Goal: Task Accomplishment & Management: Manage account settings

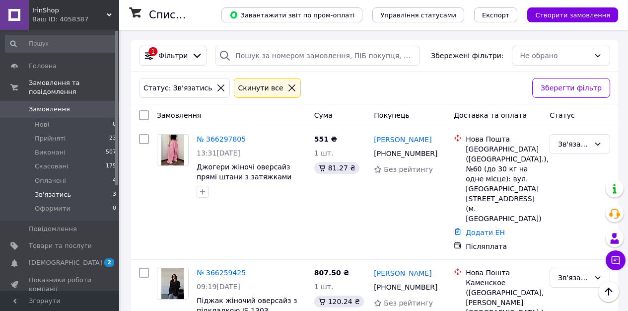
scroll to position [136, 0]
click at [620, 265] on icon at bounding box center [616, 260] width 10 height 10
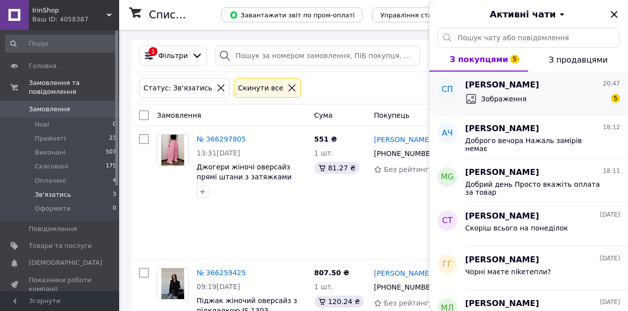
click at [579, 91] on div "Зображення 5" at bounding box center [542, 99] width 155 height 16
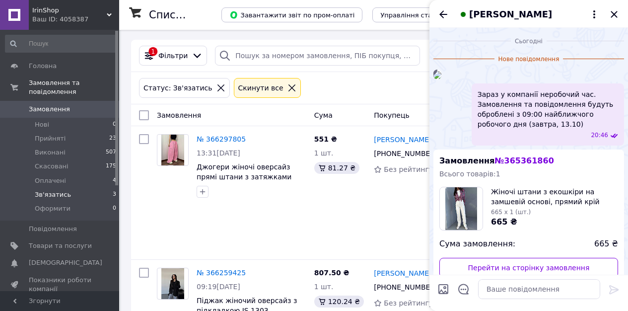
click at [441, 79] on img at bounding box center [437, 75] width 8 height 8
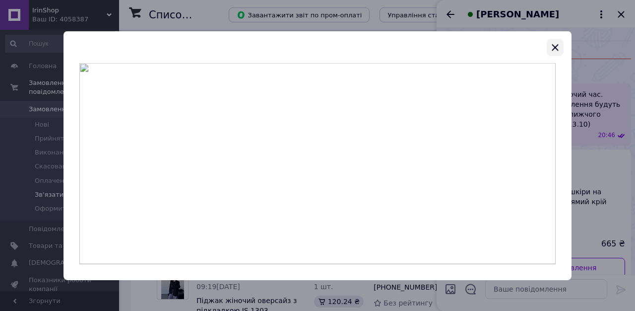
click at [559, 46] on icon "button" at bounding box center [556, 48] width 12 height 12
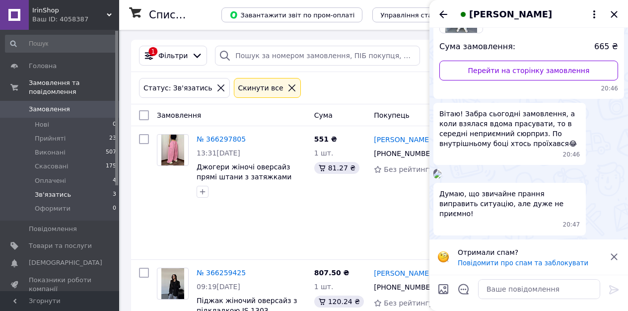
scroll to position [384, 0]
click at [441, 170] on img at bounding box center [437, 174] width 8 height 8
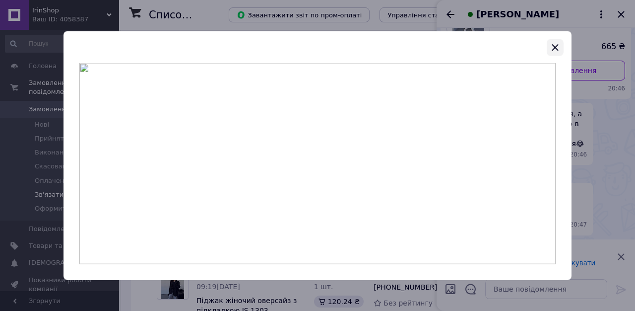
click at [557, 47] on icon "button" at bounding box center [556, 48] width 12 height 12
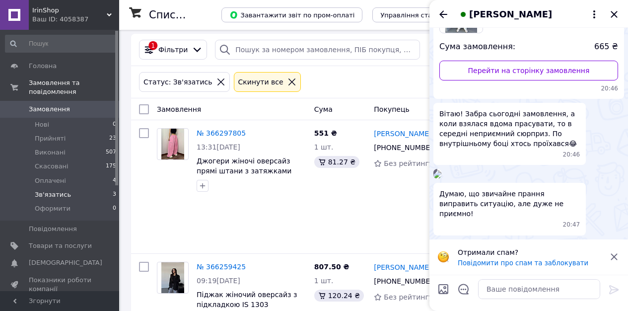
scroll to position [136, 0]
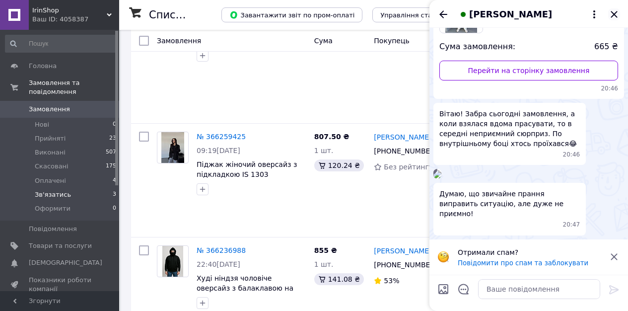
click at [613, 13] on icon "Закрити" at bounding box center [614, 14] width 6 height 6
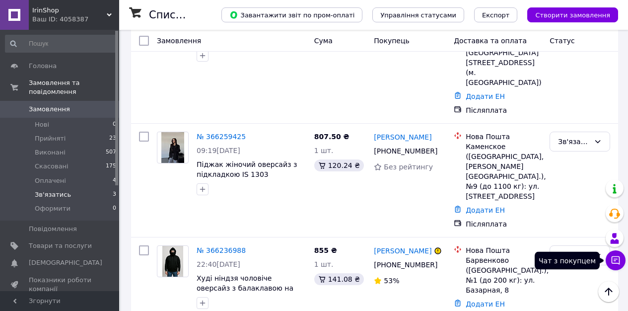
click at [621, 262] on button "Чат з покупцем" at bounding box center [616, 260] width 20 height 20
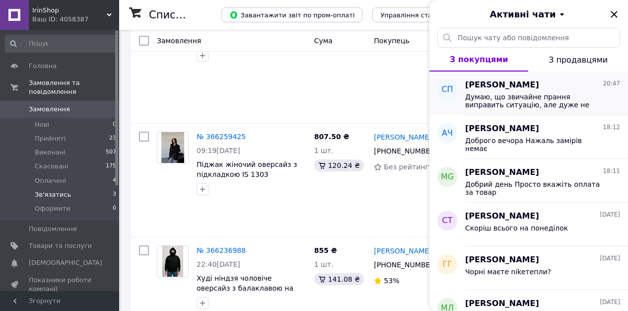
click at [503, 96] on span "Думаю, що звичайне прання виправить ситуацію, але дуже не приємно!" at bounding box center [535, 101] width 141 height 16
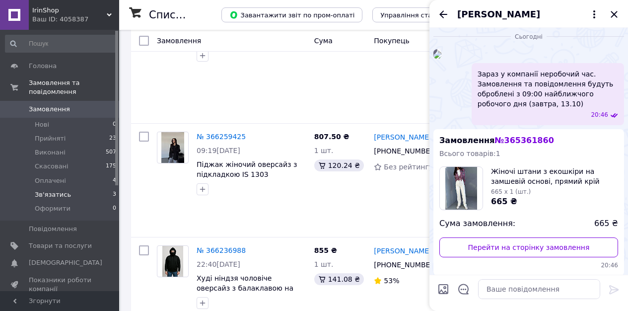
scroll to position [0, 0]
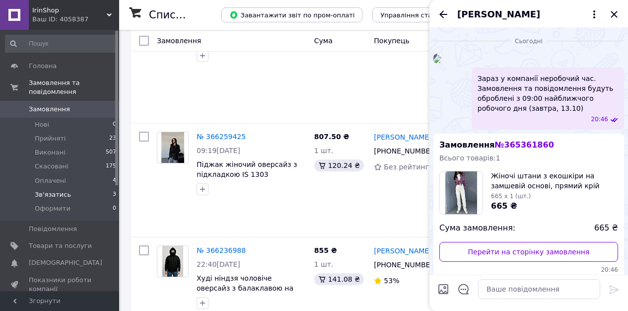
click at [441, 63] on img at bounding box center [437, 59] width 8 height 8
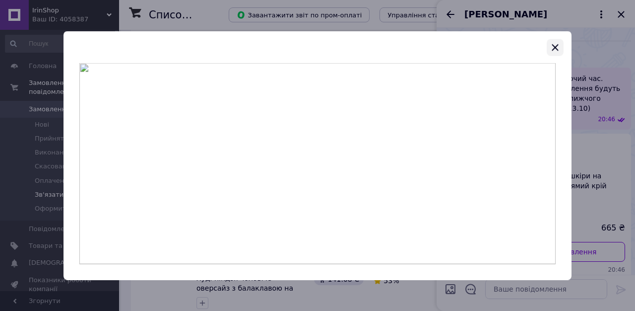
click at [563, 45] on button "button" at bounding box center [555, 47] width 17 height 17
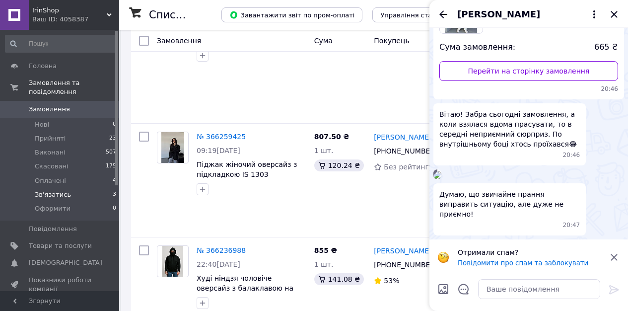
scroll to position [369, 0]
click at [441, 171] on img at bounding box center [437, 175] width 8 height 8
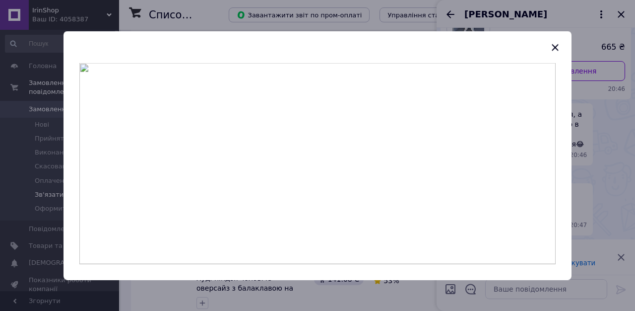
click at [619, 178] on div at bounding box center [317, 155] width 635 height 311
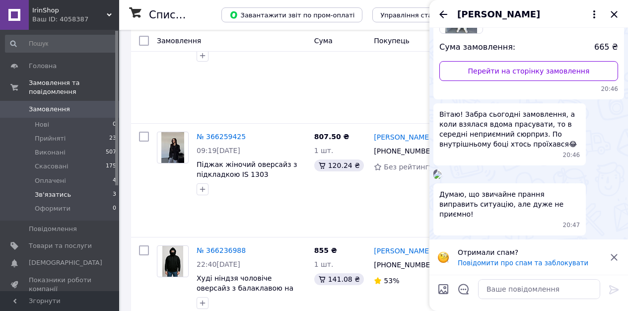
click at [441, 171] on img at bounding box center [437, 175] width 8 height 8
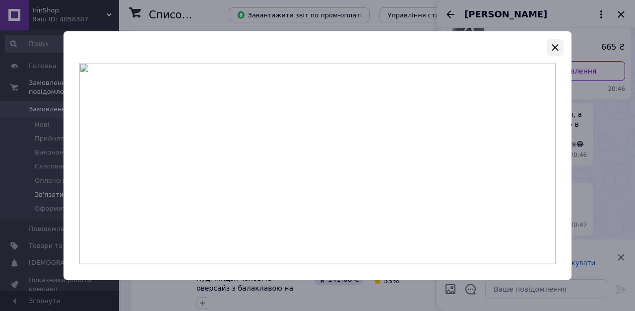
click at [558, 46] on icon "button" at bounding box center [556, 48] width 12 height 12
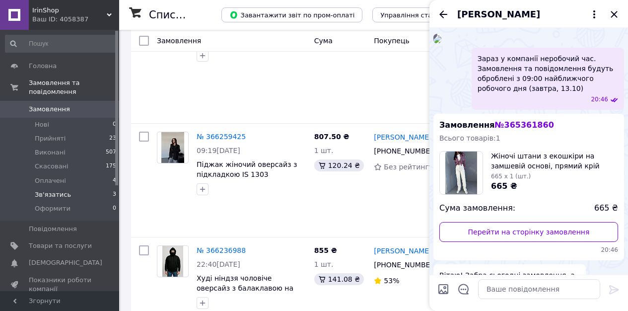
scroll to position [0, 0]
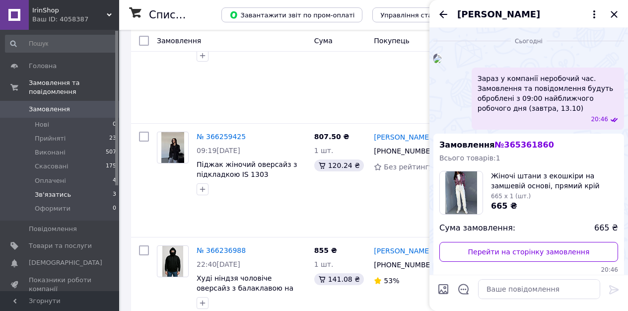
click at [441, 63] on img at bounding box center [437, 59] width 8 height 8
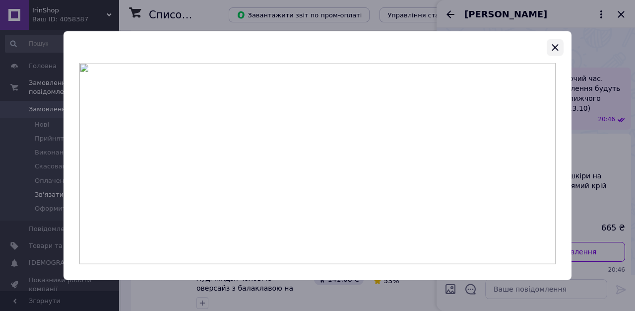
click at [556, 49] on icon "button" at bounding box center [556, 48] width 12 height 12
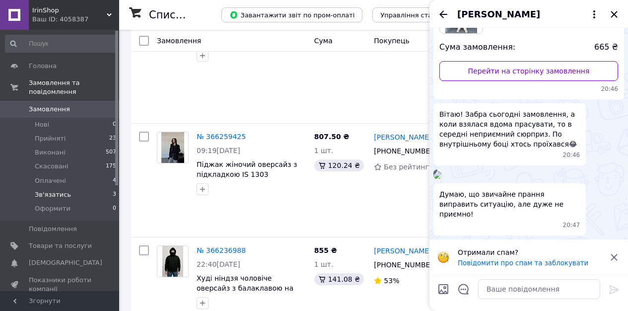
scroll to position [369, 0]
paste textarea "Доброго вечора! Щиро перепрошую за неприємну ситуацію 😔 Можливо, справді під ча…"
click at [530, 283] on textarea "Доброго вечора! Щиро перепрошую за неприємну ситуацію 😔 Можливо, справді під ча…" at bounding box center [539, 289] width 122 height 20
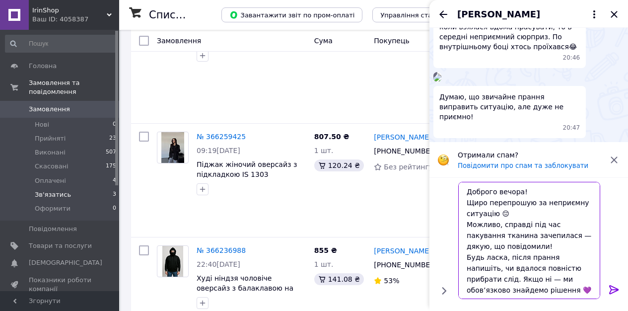
scroll to position [0, 0]
drag, startPoint x: 466, startPoint y: 222, endPoint x: 521, endPoint y: 248, distance: 61.1
click at [522, 248] on textarea "Доброго вечора! Щиро перепрошую за неприємну ситуацію 😔 Можливо, справді під ча…" at bounding box center [529, 240] width 142 height 117
click at [571, 221] on textarea "Доброго вечора! Щиро перепрошую за неприємну ситуацію 😔 Можливо, справді під ча…" at bounding box center [529, 240] width 142 height 117
click at [555, 223] on textarea "Доброго вечора! Щиро перепрошую за неприємну ситуацію 😔 Можливо, справді під ча…" at bounding box center [529, 240] width 142 height 117
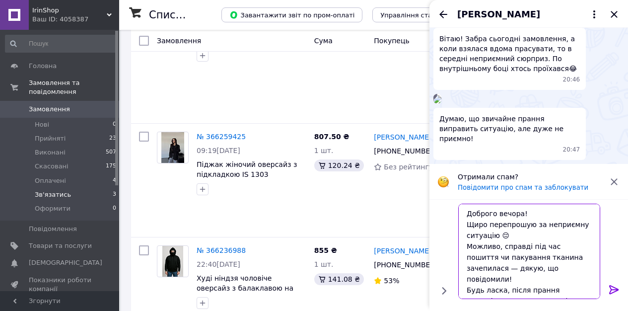
click at [557, 257] on textarea "Доброго вечора! Щиро перепрошую за неприємну ситуацію 😔 Можливо, справді під ча…" at bounding box center [529, 251] width 142 height 95
paste textarea "мовірно, щось ненароком зачепило тканину"
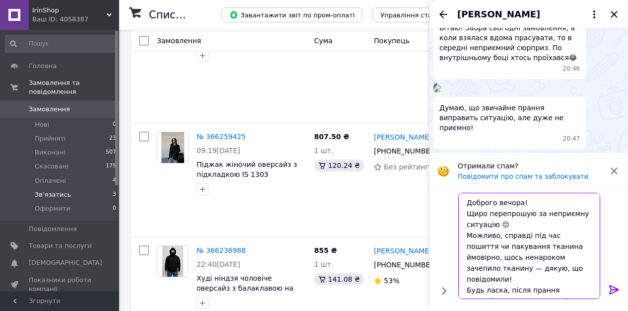
click at [534, 246] on textarea "Доброго вечора! Щиро перепрошую за неприємну ситуацію 😔 Можливо, справді під ча…" at bounding box center [529, 246] width 142 height 106
click at [527, 245] on textarea "Доброго вечора! Щиро перепрошую за неприємну ситуацію 😔 Можливо, справді під ча…" at bounding box center [529, 246] width 142 height 106
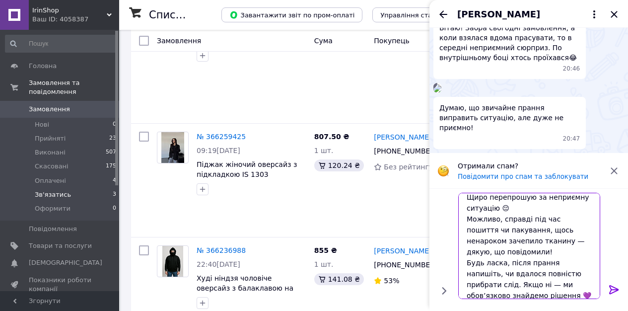
scroll to position [23, 0]
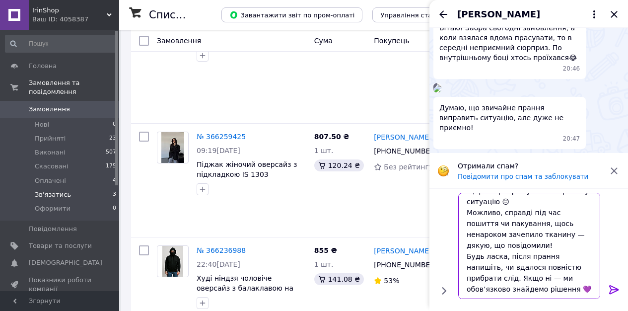
type textarea "Доброго вечора! Щиро перепрошую за неприємну ситуацію 😔 Можливо, справді під ча…"
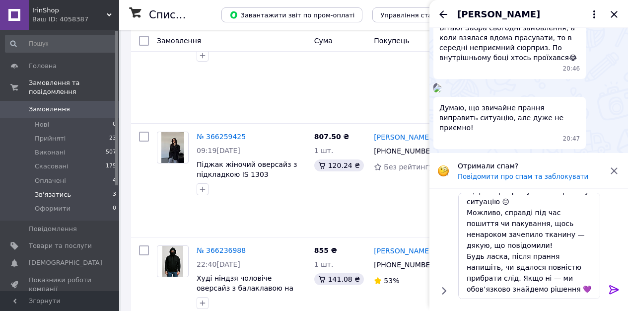
click at [614, 287] on icon at bounding box center [613, 289] width 9 height 9
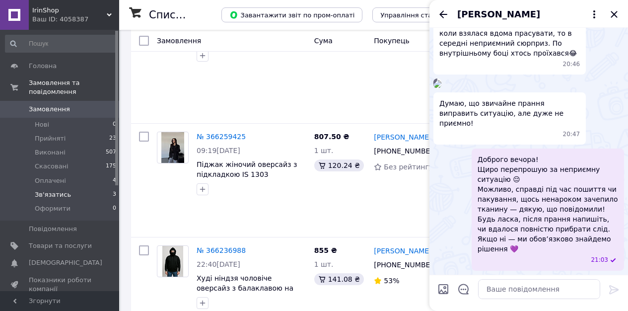
scroll to position [449, 0]
click at [611, 9] on icon "Закрити" at bounding box center [614, 14] width 12 height 12
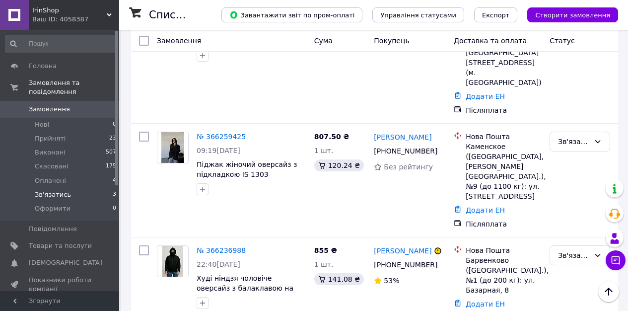
click at [71, 111] on span "Замовлення" at bounding box center [60, 109] width 63 height 9
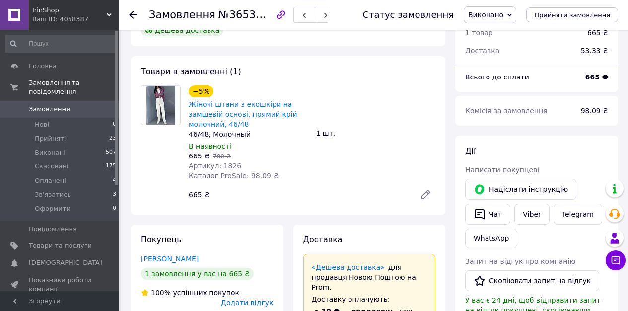
scroll to position [41, 0]
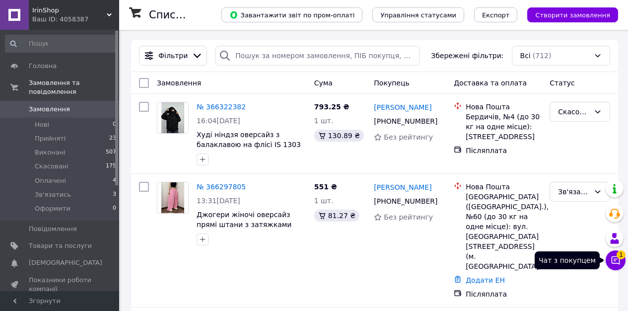
click at [618, 256] on span "1" at bounding box center [621, 252] width 9 height 9
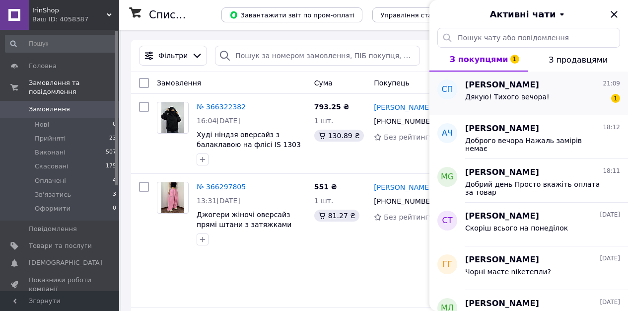
click at [528, 97] on span "Дякую! Тихого вечора!" at bounding box center [507, 97] width 84 height 8
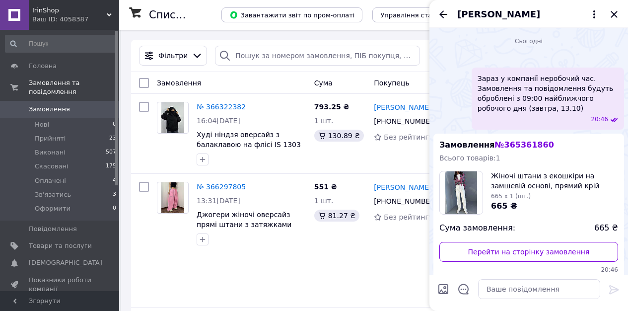
scroll to position [493, 0]
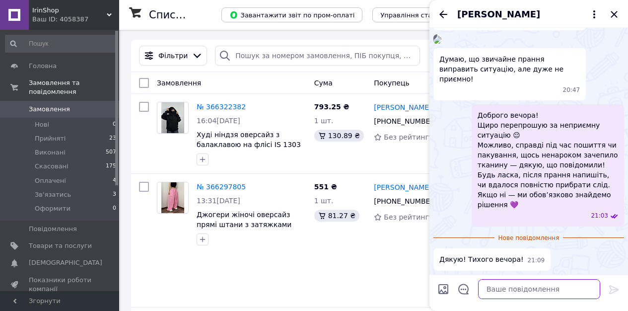
click at [510, 288] on textarea at bounding box center [539, 289] width 122 height 20
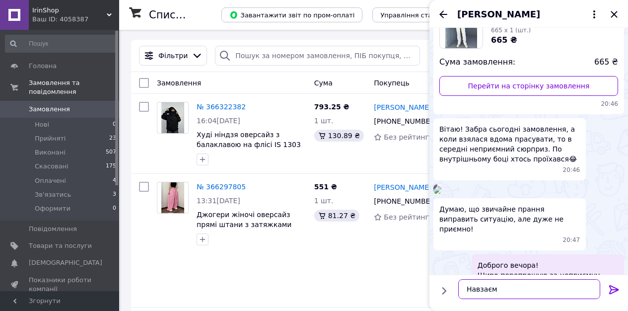
scroll to position [0, 0]
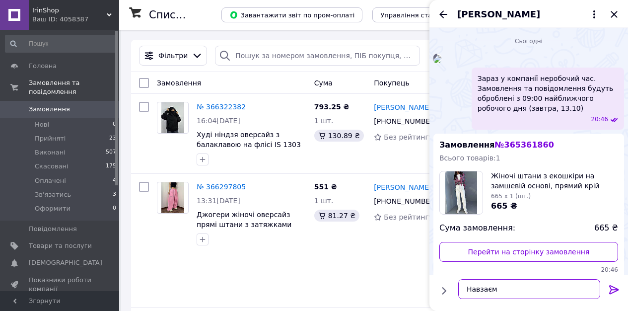
paste textarea "🌺"
click at [495, 288] on textarea "Навзаєм🌺" at bounding box center [529, 289] width 142 height 20
type textarea "Навзаєм 🌺"
click at [610, 290] on icon at bounding box center [614, 289] width 12 height 12
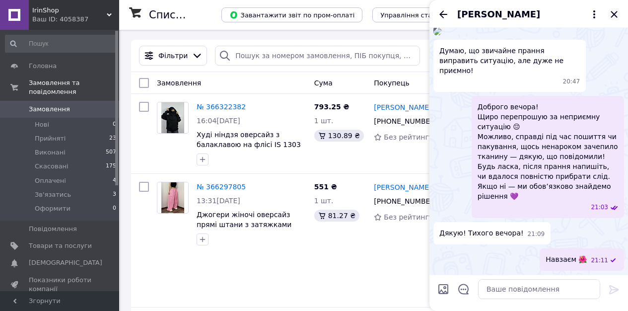
click at [613, 15] on icon "Закрити" at bounding box center [614, 14] width 6 height 6
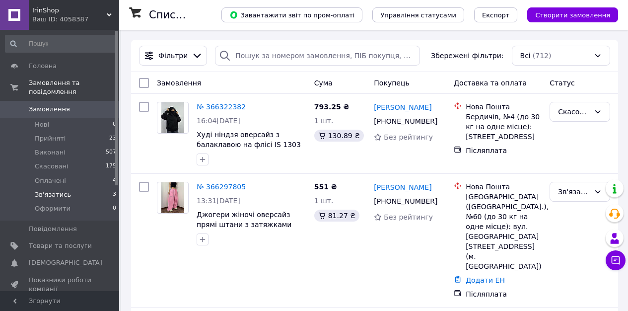
click at [61, 191] on span "Зв'язатись" at bounding box center [53, 194] width 36 height 9
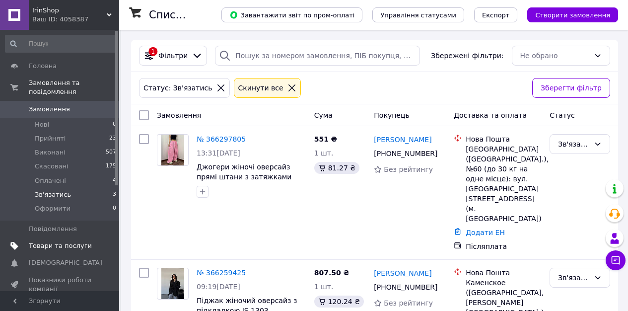
click at [65, 243] on span "Товари та послуги" at bounding box center [60, 245] width 63 height 9
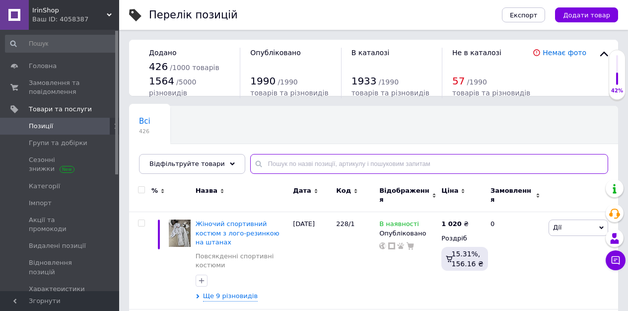
click at [290, 168] on input "text" at bounding box center [429, 164] width 358 height 20
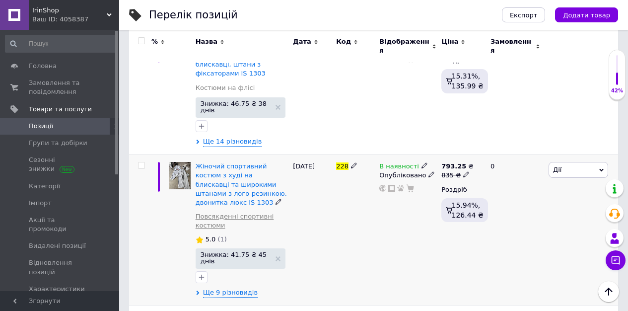
scroll to position [1361, 0]
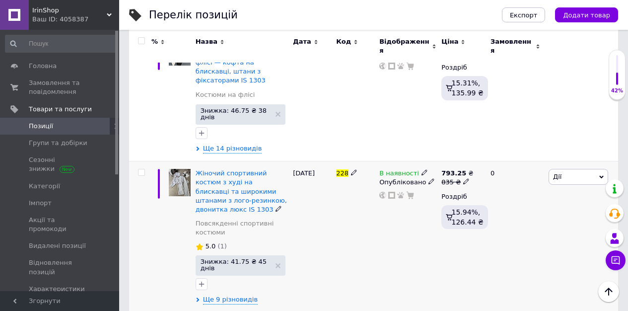
type input "228"
click at [562, 169] on span "Дії" at bounding box center [579, 177] width 60 height 16
click at [515, 273] on li "Приховати" at bounding box center [542, 280] width 132 height 14
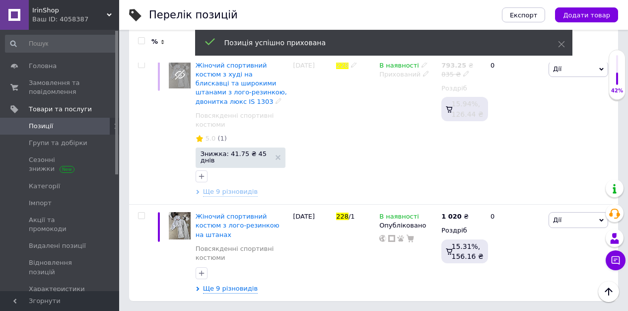
scroll to position [263, 0]
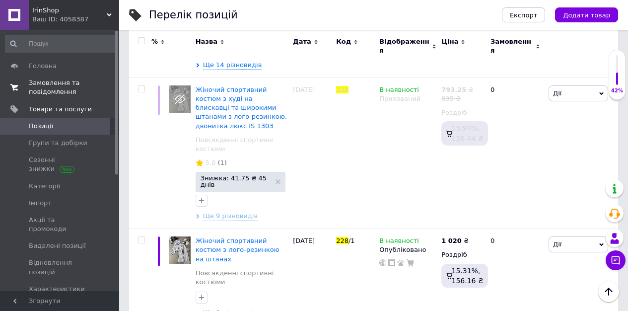
click at [46, 80] on span "Замовлення та повідомлення" at bounding box center [60, 87] width 63 height 18
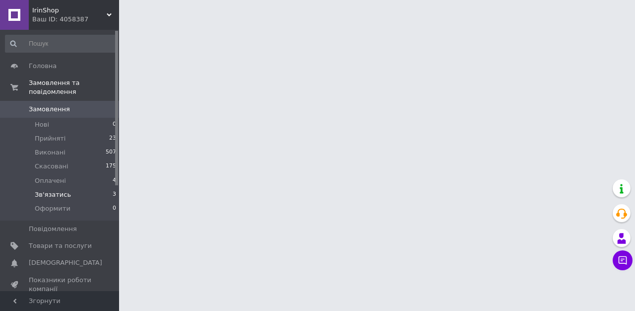
click at [70, 193] on li "Зв'язатись 3" at bounding box center [61, 195] width 122 height 14
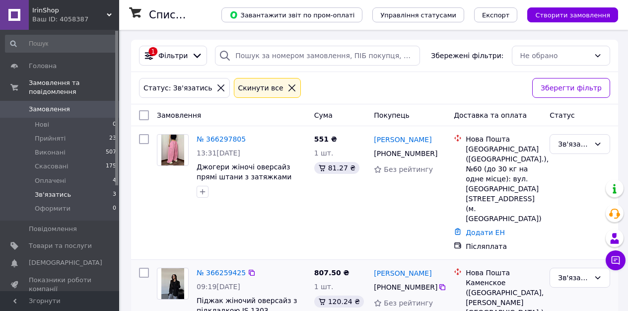
scroll to position [136, 0]
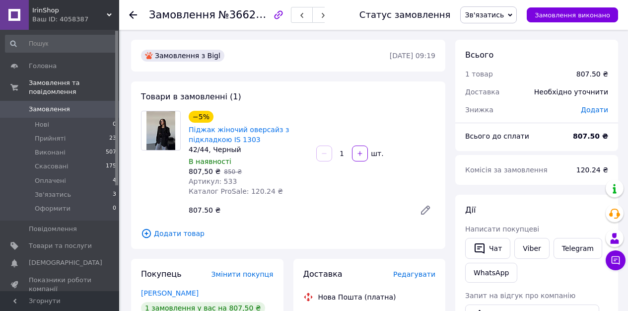
click at [467, 18] on div "Статус замовлення Зв'язатись Прийнято Виконано Скасовано Оплачено Оформити Замо…" at bounding box center [484, 14] width 269 height 17
click at [486, 17] on span "Зв'язатись" at bounding box center [484, 15] width 39 height 8
click at [504, 65] on li "Скасовано" at bounding box center [489, 64] width 56 height 15
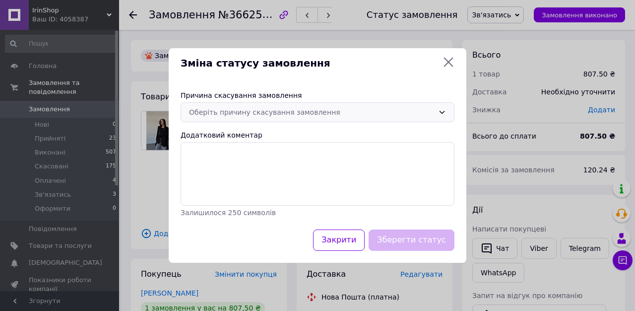
click at [390, 116] on div "Оберіть причину скасування замовлення" at bounding box center [311, 112] width 245 height 11
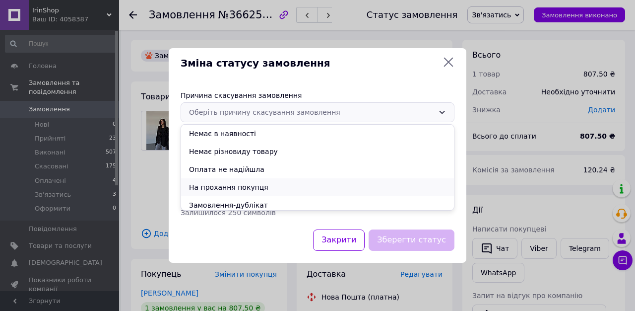
click at [249, 180] on li "На прохання покупця" at bounding box center [317, 187] width 273 height 18
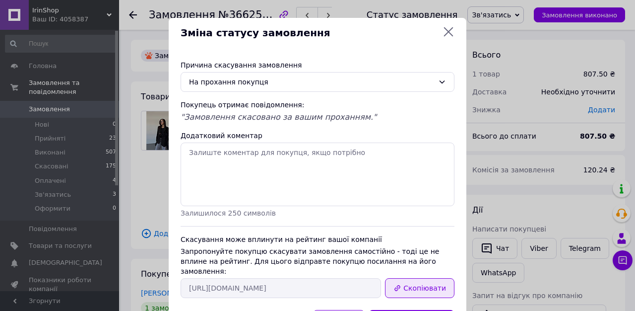
click at [411, 278] on button "Скопіювати" at bounding box center [420, 288] width 70 height 20
